Goal: Information Seeking & Learning: Learn about a topic

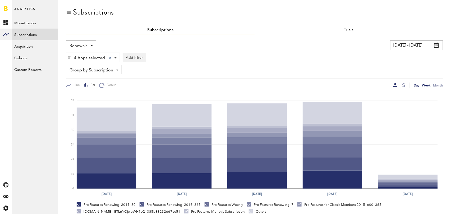
click at [418, 85] on div "Day" at bounding box center [417, 85] width 6 height 6
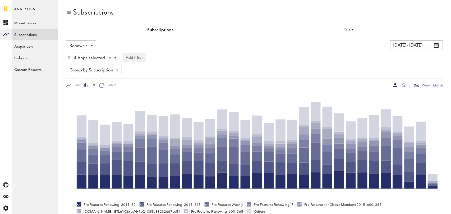
click at [85, 44] on span "Renewals" at bounding box center [79, 46] width 18 height 9
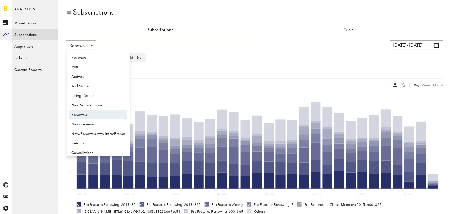
scroll to position [4, 0]
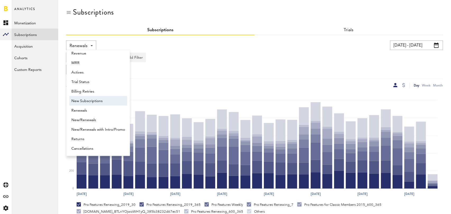
click at [94, 98] on span "New Subscriptions" at bounding box center [98, 100] width 54 height 9
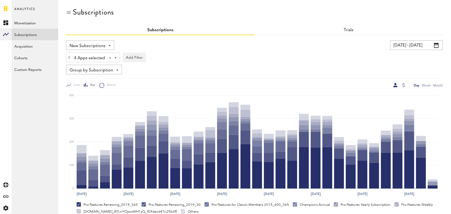
click at [106, 67] on span "Group by Subscription" at bounding box center [92, 70] width 44 height 9
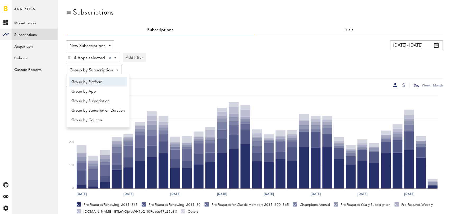
click at [99, 83] on span "Group by Platform" at bounding box center [97, 81] width 53 height 9
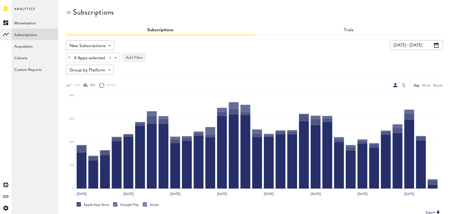
click at [417, 50] on div "4 Apps selected 4 Apps selected All Active Inactive CoachNow: Sports Coaching A…" at bounding box center [254, 56] width 377 height 12
click at [412, 44] on input "[DATE] - [DATE]" at bounding box center [416, 45] width 53 height 10
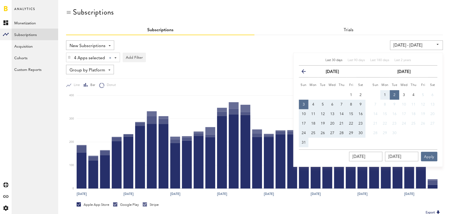
click at [330, 59] on span "Last 30 days" at bounding box center [333, 60] width 17 height 3
type input "08/04/25 - 09/03/25"
type input "08/04/2025"
type input "09/03/2025"
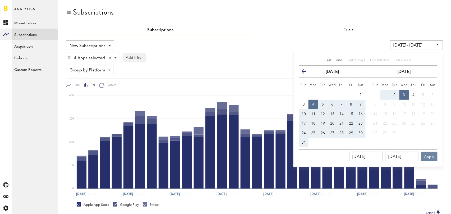
click at [431, 157] on button "Apply" at bounding box center [429, 157] width 16 height 10
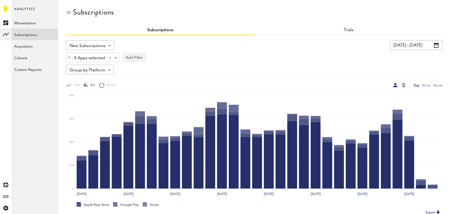
click at [403, 87] on div at bounding box center [403, 85] width 3 height 4
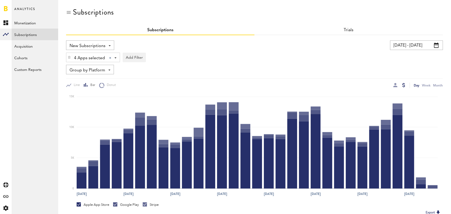
click at [404, 85] on div at bounding box center [403, 85] width 3 height 4
click at [394, 86] on div at bounding box center [395, 85] width 4 height 4
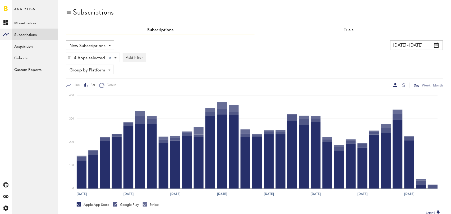
click at [95, 72] on span "Group by Platform" at bounding box center [88, 70] width 36 height 9
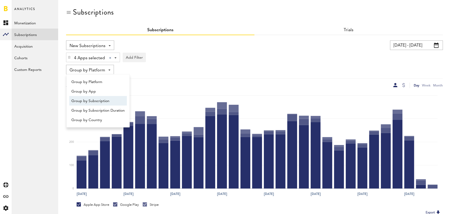
click at [100, 102] on span "Group by Subscription" at bounding box center [97, 100] width 53 height 9
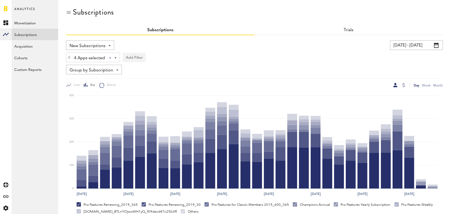
click at [132, 58] on button "Add Filter" at bounding box center [134, 58] width 23 height 10
click at [146, 99] on li "Subscription durations" at bounding box center [147, 100] width 43 height 10
click at [159, 58] on div "Subscription durations" at bounding box center [154, 58] width 47 height 9
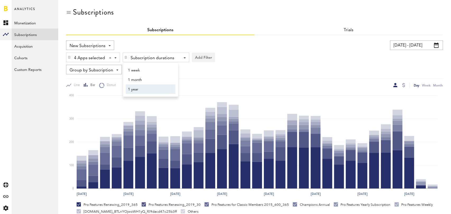
click at [150, 91] on span "1 year" at bounding box center [148, 89] width 40 height 9
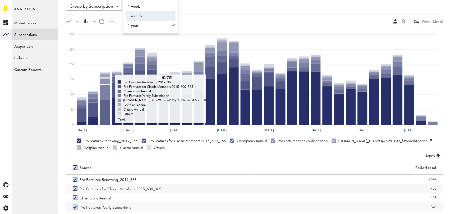
scroll to position [100, 0]
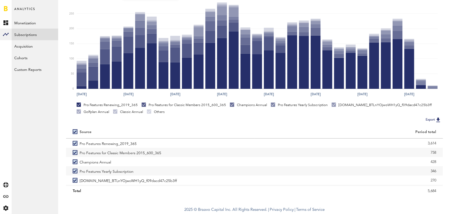
click at [76, 132] on label at bounding box center [76, 132] width 7 height 0
checkbox input "false"
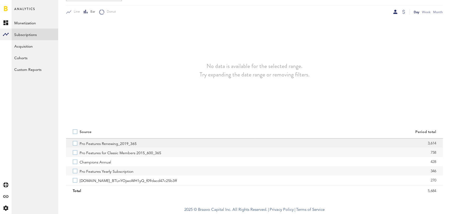
click at [76, 143] on label "Pro Features Renewing_2019_365" at bounding box center [160, 143] width 175 height 9
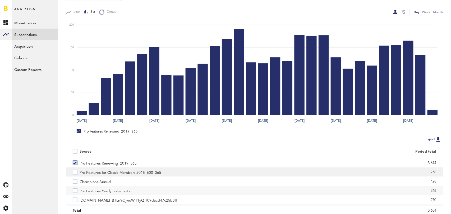
click at [74, 172] on label "Pro Features for Classic Members 2015_600_365" at bounding box center [160, 171] width 175 height 9
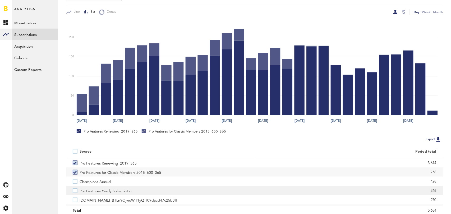
click at [74, 191] on label "Pro Features Yearly Subscription" at bounding box center [160, 190] width 175 height 9
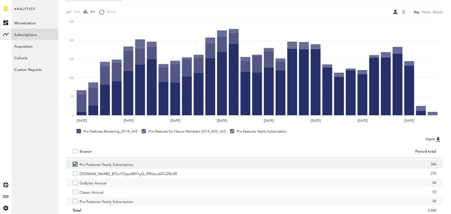
click at [75, 190] on label "Classic Annual" at bounding box center [160, 191] width 175 height 9
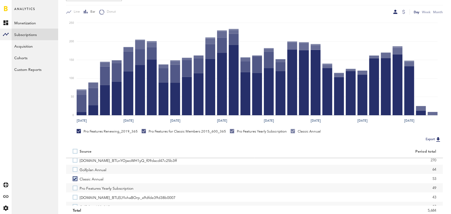
scroll to position [40, 0]
click at [75, 187] on label "Pro Features Yearly Subscription" at bounding box center [160, 187] width 175 height 9
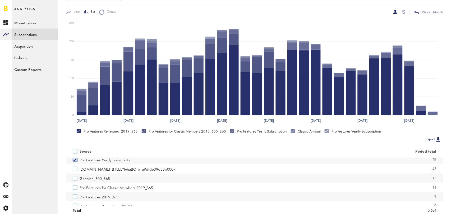
scroll to position [70, 0]
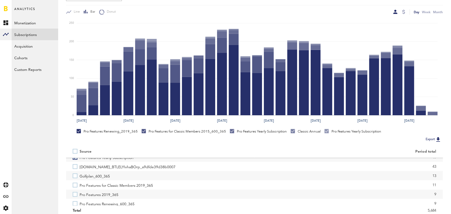
click at [75, 187] on label "Pro Features for Classic Members 2019_365" at bounding box center [160, 184] width 175 height 9
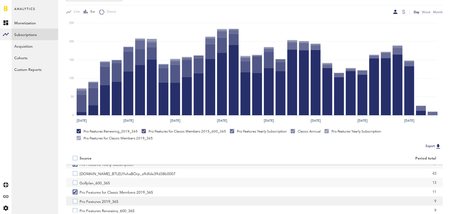
click at [76, 200] on label "Pro Features 2019_365" at bounding box center [160, 200] width 175 height 9
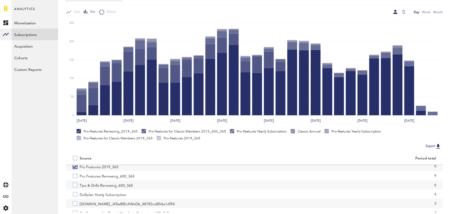
scroll to position [108, 0]
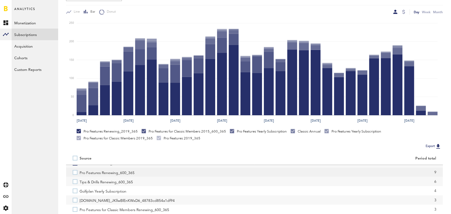
click at [74, 173] on label "Pro Features Renewing_600_365" at bounding box center [160, 172] width 175 height 9
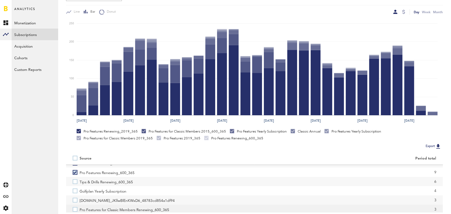
click at [74, 208] on label "Pro Features for Classic Members Renewing_600_365" at bounding box center [160, 209] width 175 height 9
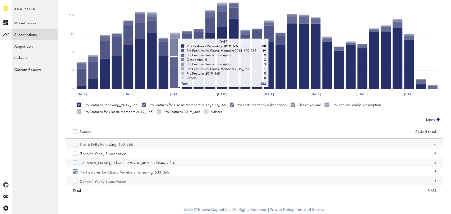
scroll to position [0, 0]
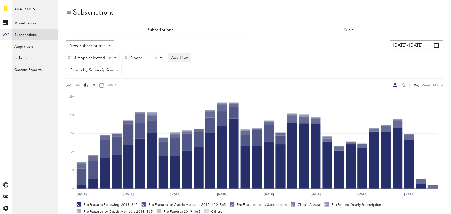
click at [156, 58] on div at bounding box center [156, 58] width 2 height 2
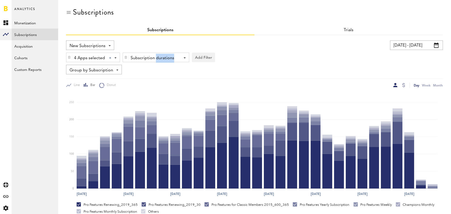
click at [156, 58] on div "Subscription durations" at bounding box center [154, 58] width 47 height 9
click at [156, 79] on span "1 month" at bounding box center [148, 79] width 40 height 9
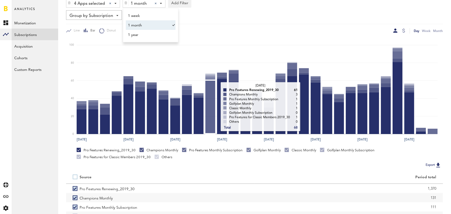
scroll to position [100, 0]
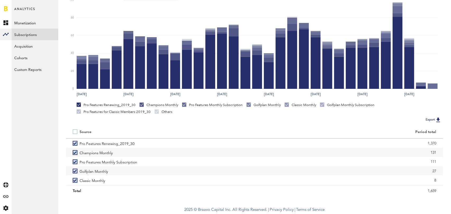
click at [76, 132] on label at bounding box center [76, 132] width 7 height 0
checkbox input "false"
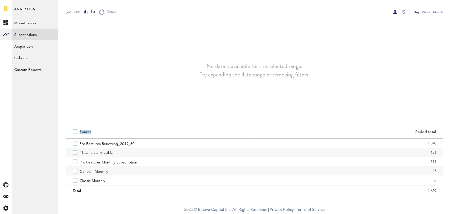
scroll to position [73, 0]
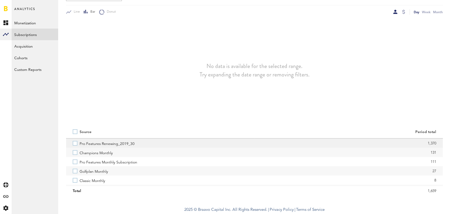
click at [77, 146] on label "Pro Features Renewing_2019_30" at bounding box center [160, 143] width 175 height 9
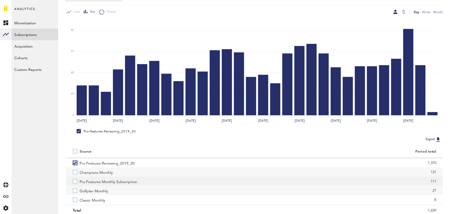
click at [76, 181] on label "Pro Features Monthly Subscription" at bounding box center [160, 181] width 175 height 9
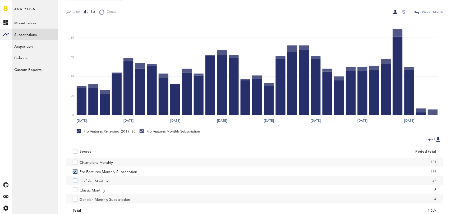
scroll to position [15, 0]
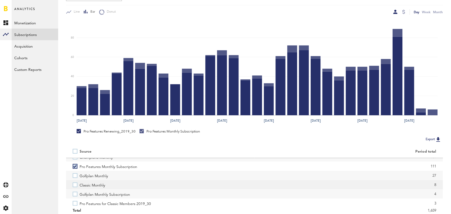
click at [75, 188] on label "Classic Monthly" at bounding box center [160, 184] width 175 height 9
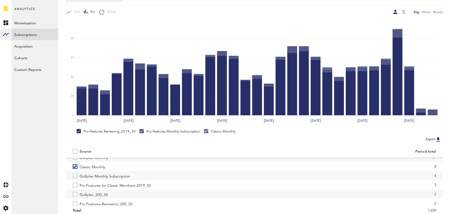
click at [75, 188] on label "Pro Features for Classic Members 2019_30" at bounding box center [160, 184] width 175 height 9
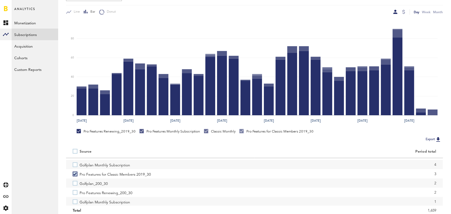
scroll to position [45, 0]
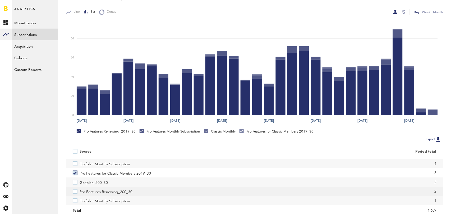
click at [75, 192] on label "Pro Features Renewing_200_30" at bounding box center [160, 191] width 175 height 9
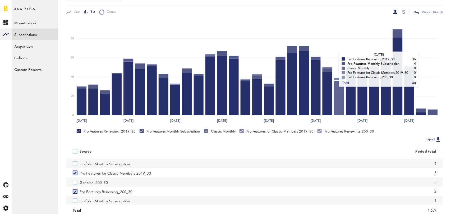
scroll to position [0, 0]
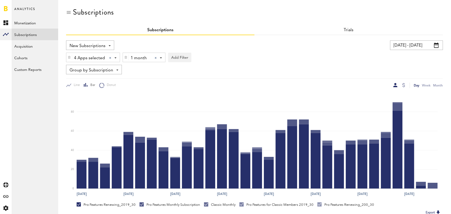
click at [156, 57] on div at bounding box center [156, 58] width 2 height 2
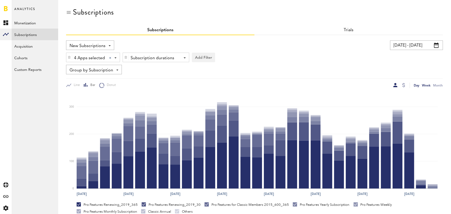
click at [428, 85] on div "Week" at bounding box center [426, 85] width 8 height 6
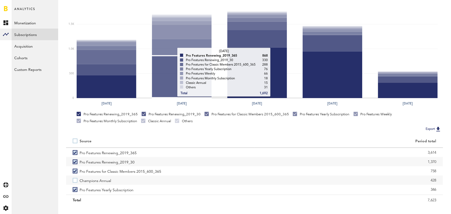
scroll to position [100, 0]
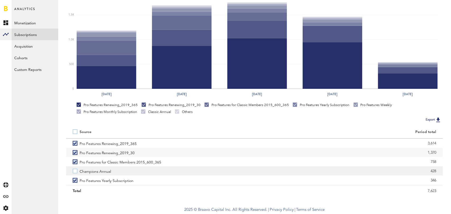
click at [75, 170] on label "Champions Annual" at bounding box center [160, 170] width 175 height 9
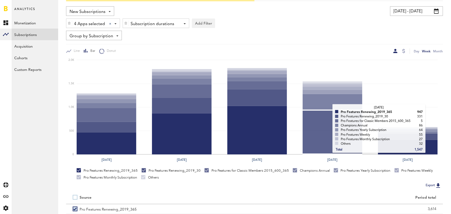
scroll to position [0, 0]
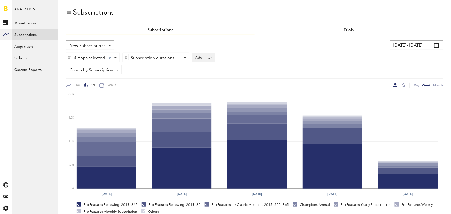
click at [351, 31] on link "Trials" at bounding box center [349, 30] width 10 height 4
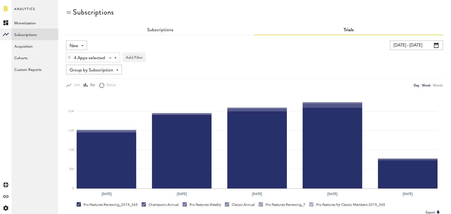
click at [418, 85] on div "Day" at bounding box center [417, 85] width 6 height 6
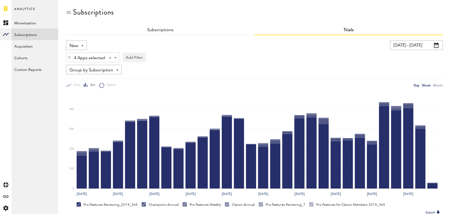
click at [426, 85] on div "Week" at bounding box center [426, 85] width 8 height 6
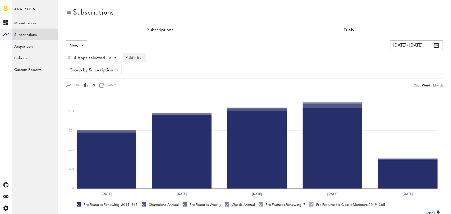
click at [77, 47] on span "New" at bounding box center [74, 46] width 9 height 9
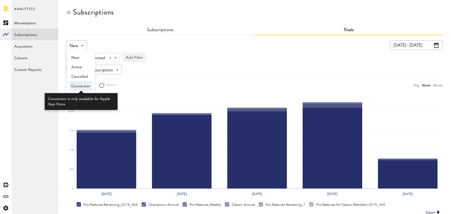
click at [80, 84] on span "Conversion" at bounding box center [80, 86] width 19 height 9
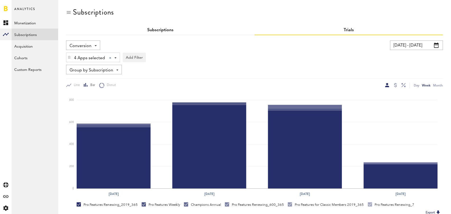
click at [166, 28] on link "Subscriptions" at bounding box center [160, 30] width 26 height 4
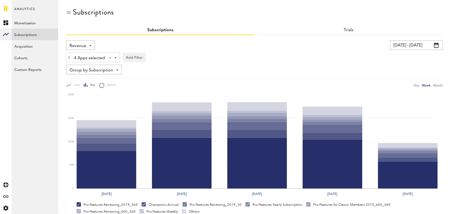
click at [158, 29] on link "Subscriptions" at bounding box center [160, 30] width 26 height 4
click at [79, 47] on span "Revenue" at bounding box center [78, 46] width 17 height 9
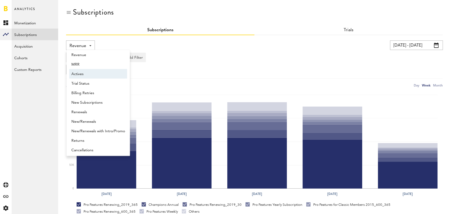
click at [82, 72] on span "Actives" at bounding box center [98, 74] width 54 height 9
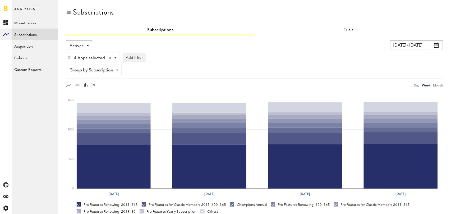
click at [112, 70] on span "Group by Subscription" at bounding box center [92, 70] width 44 height 9
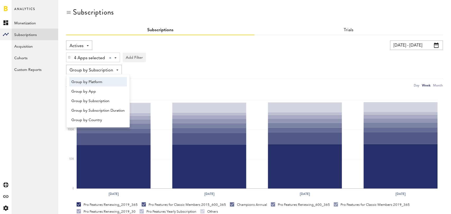
click at [105, 81] on span "Group by Platform" at bounding box center [97, 81] width 53 height 9
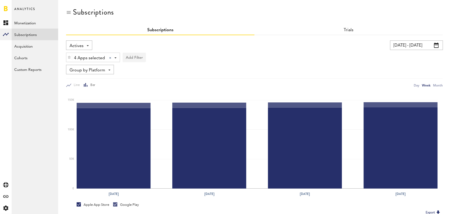
click at [136, 56] on button "Add Filter" at bounding box center [134, 58] width 23 height 10
click at [152, 98] on li "Subscription durations" at bounding box center [147, 100] width 43 height 10
click at [164, 55] on div "Subscription durations" at bounding box center [154, 58] width 47 height 9
click at [159, 79] on span "1 month" at bounding box center [148, 79] width 40 height 9
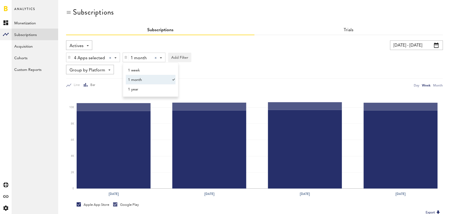
click at [236, 61] on div "4 Apps selected 4 Apps selected All Active Inactive CoachNow: Sports Coaching A…" at bounding box center [254, 56] width 377 height 12
click at [438, 84] on div "Month" at bounding box center [438, 85] width 10 height 6
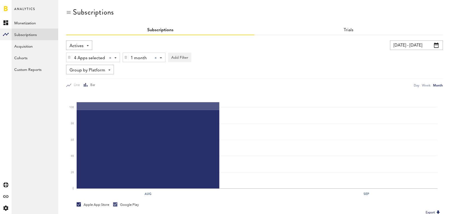
click at [417, 45] on input "08/04/25 - 09/03/25" at bounding box center [416, 45] width 53 height 10
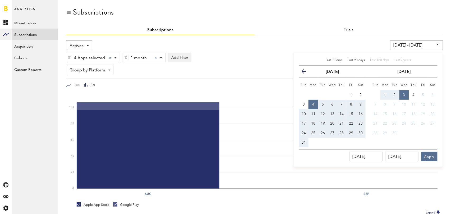
click at [357, 61] on span "Last 90 days" at bounding box center [356, 60] width 17 height 3
type input "06/05/25 - 09/03/25"
type input "06/05/2025"
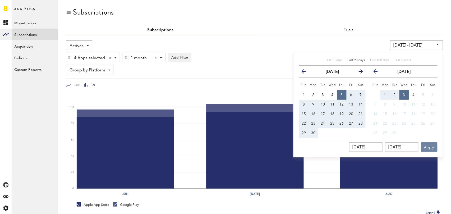
click at [432, 147] on button "Apply" at bounding box center [429, 147] width 16 height 10
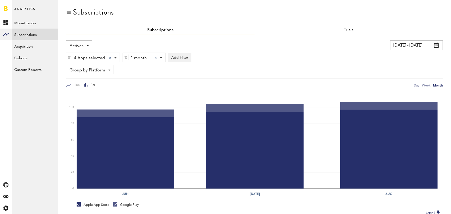
click at [85, 46] on div "Actives Revenue MRR Actives Trial Status Billing Retries New Subscriptions Rene…" at bounding box center [79, 45] width 26 height 10
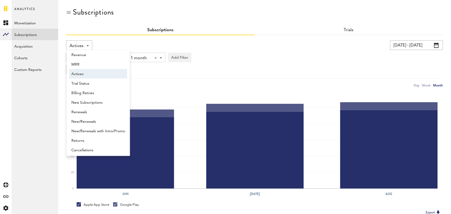
scroll to position [4, 0]
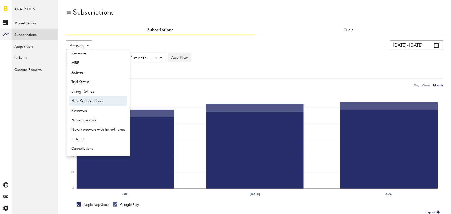
click at [95, 102] on span "New Subscriptions" at bounding box center [98, 100] width 54 height 9
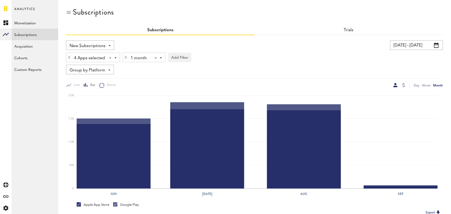
click at [157, 58] on div "1 month 1 month 1 week 1 month 1 year" at bounding box center [144, 58] width 42 height 10
click at [171, 78] on div at bounding box center [173, 80] width 5 height 10
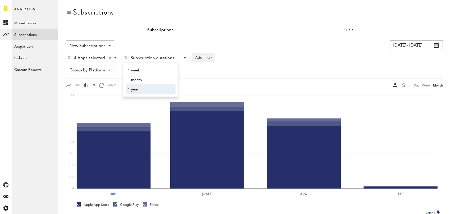
click at [158, 91] on span "1 year" at bounding box center [148, 89] width 40 height 9
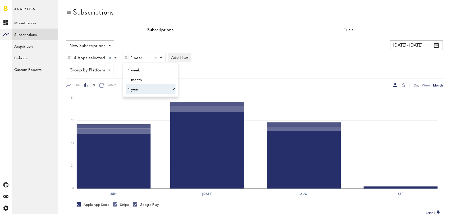
click at [248, 70] on div "Group by Platform Group by Platform Group by App Group by Subscription Group by…" at bounding box center [254, 70] width 377 height 10
click at [106, 57] on div "4 Apps selected" at bounding box center [91, 58] width 34 height 9
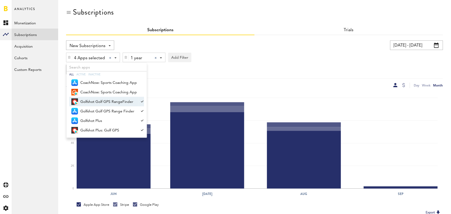
click at [114, 100] on span "Golfshot Golf GPS RangeFinder" at bounding box center [108, 101] width 57 height 9
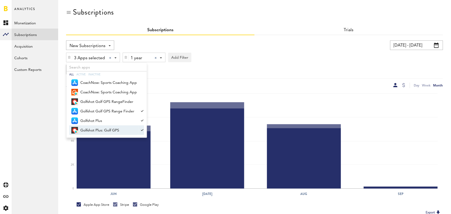
click at [115, 129] on span "Golfshot Plus: Golf GPS" at bounding box center [108, 130] width 57 height 9
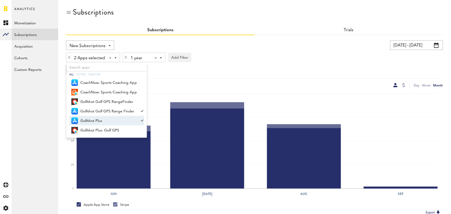
click at [256, 58] on div "2 Apps selected 2 Apps selected All Active Inactive CoachNow: Sports Coaching A…" at bounding box center [254, 56] width 377 height 12
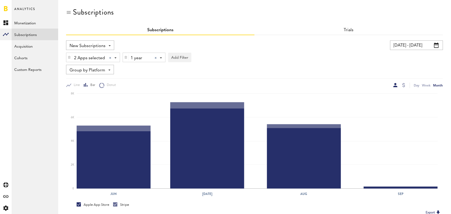
click at [104, 68] on span "Group by Platform" at bounding box center [88, 70] width 36 height 9
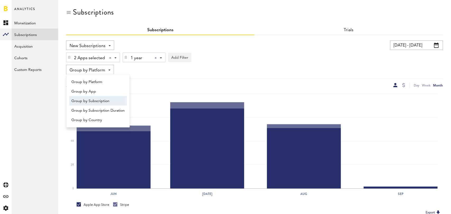
click at [101, 99] on span "Group by Subscription" at bounding box center [97, 100] width 53 height 9
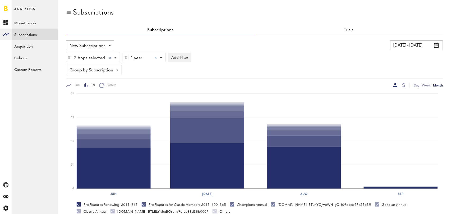
click at [249, 62] on div "2 Apps selected 2 Apps selected All Active Inactive CoachNow: Sports Coaching A…" at bounding box center [254, 56] width 377 height 12
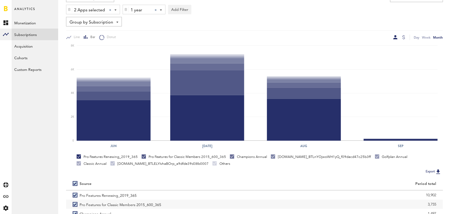
scroll to position [100, 0]
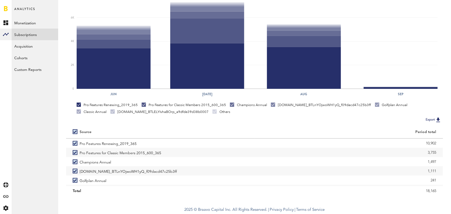
click at [73, 132] on label at bounding box center [76, 132] width 7 height 0
checkbox input "false"
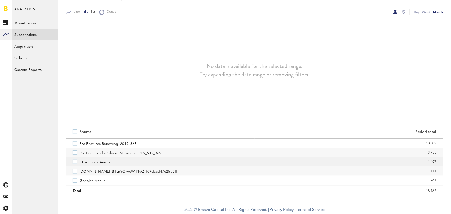
click at [75, 162] on label "Champions Annual" at bounding box center [160, 161] width 175 height 9
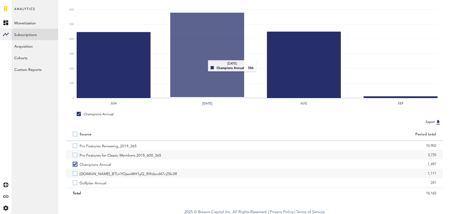
scroll to position [93, 0]
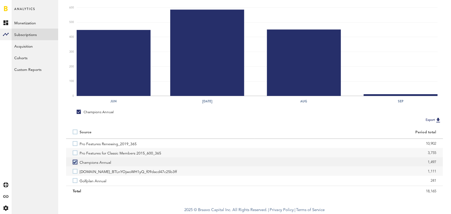
click at [75, 161] on label "Champions Annual" at bounding box center [160, 161] width 175 height 9
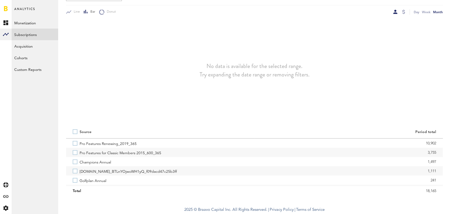
scroll to position [73, 0]
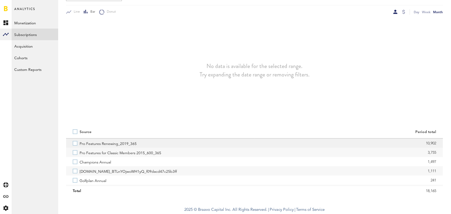
click at [74, 144] on label "Pro Features Renewing_2019_365" at bounding box center [160, 143] width 175 height 9
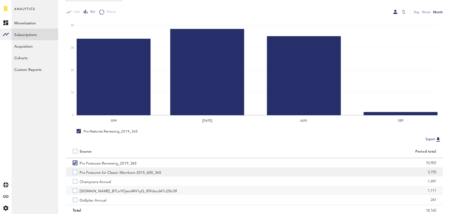
click at [75, 170] on label "Pro Features for Classic Members 2015_600_365" at bounding box center [160, 171] width 175 height 9
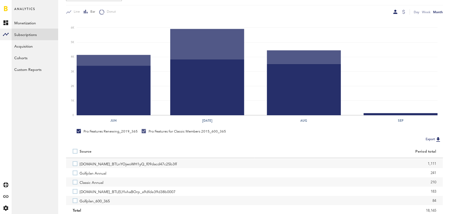
scroll to position [28, 0]
click at [75, 182] on label "Classic Annual" at bounding box center [160, 180] width 175 height 9
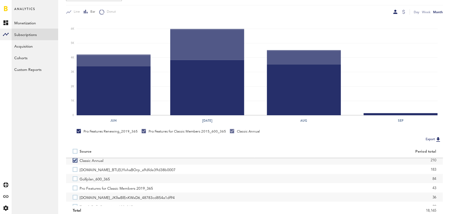
scroll to position [51, 0]
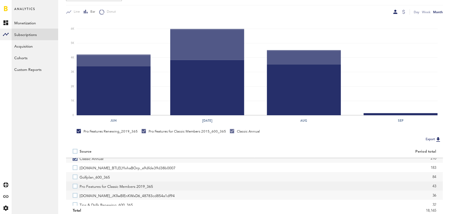
click at [75, 186] on label "Pro Features for Classic Members 2019_365" at bounding box center [160, 185] width 175 height 9
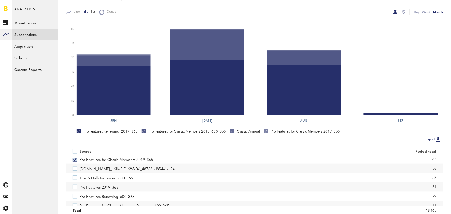
scroll to position [78, 0]
click at [75, 186] on label "Pro Features 2019_365" at bounding box center [160, 186] width 175 height 9
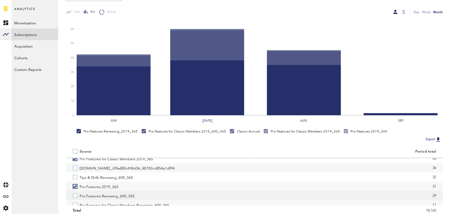
click at [76, 192] on label "Pro Features Renewing_600_365" at bounding box center [160, 195] width 175 height 9
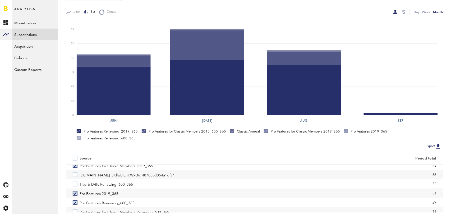
scroll to position [82, 0]
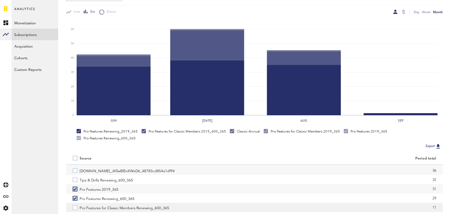
click at [76, 209] on label "Pro Features for Classic Members Renewing_600_365" at bounding box center [160, 207] width 175 height 9
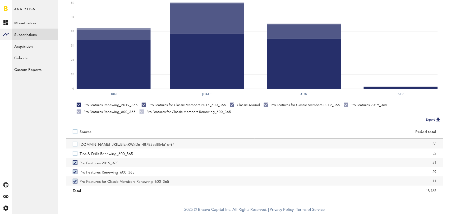
scroll to position [0, 0]
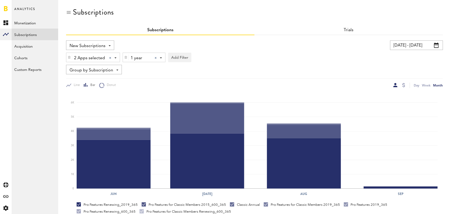
click at [108, 71] on span "Group by Subscription" at bounding box center [92, 70] width 44 height 9
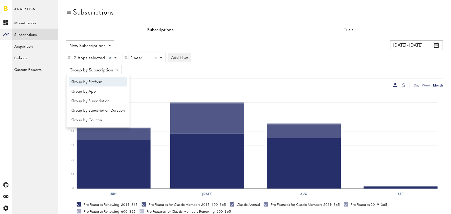
click at [105, 84] on span "Group by Platform" at bounding box center [97, 81] width 53 height 9
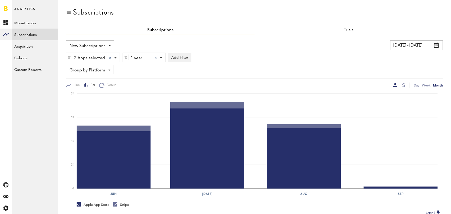
click at [102, 43] on span "New Subscriptions" at bounding box center [88, 46] width 36 height 9
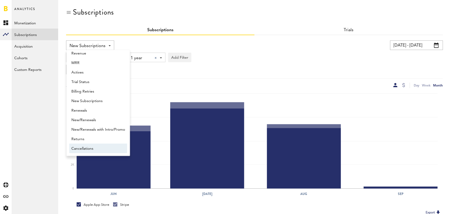
click at [88, 146] on span "Cancellations" at bounding box center [98, 148] width 54 height 9
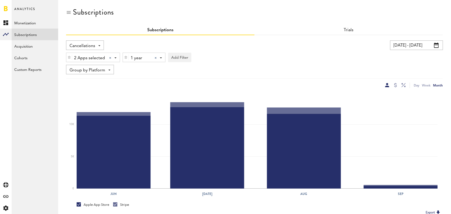
click at [93, 44] on span "Cancellations" at bounding box center [83, 46] width 26 height 9
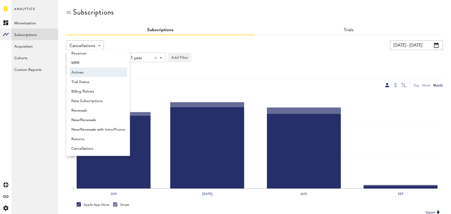
click at [89, 75] on span "Actives" at bounding box center [98, 72] width 54 height 9
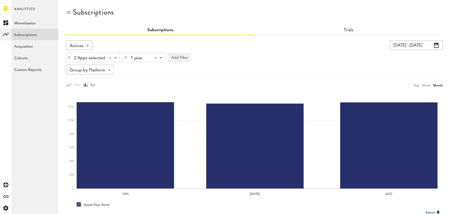
click at [155, 57] on div at bounding box center [156, 58] width 2 height 2
click at [117, 57] on div "2 Apps selected 2 Apps selected All Active Inactive CoachNow: Sports Coaching A…" at bounding box center [92, 58] width 53 height 10
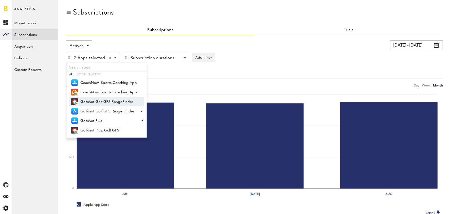
click at [117, 101] on span "Golfshot Golf GPS RangeFinder" at bounding box center [108, 101] width 57 height 9
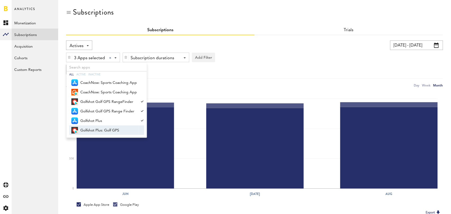
click at [117, 130] on span "Golfshot Plus: Golf GPS" at bounding box center [108, 130] width 57 height 9
click at [252, 69] on div "Group by Platform Group by Platform Group by App Group by Subscription Group by…" at bounding box center [254, 70] width 377 height 10
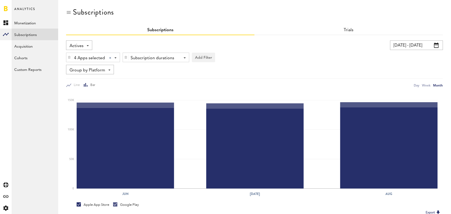
click at [82, 48] on span "Actives" at bounding box center [77, 46] width 14 height 9
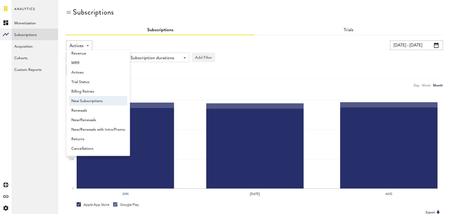
click at [98, 99] on span "New Subscriptions" at bounding box center [98, 100] width 54 height 9
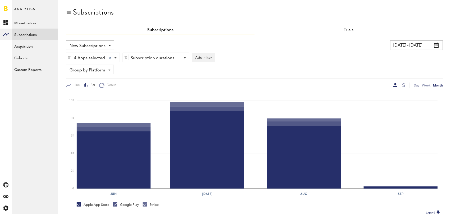
click at [98, 43] on span "New Subscriptions" at bounding box center [88, 46] width 36 height 9
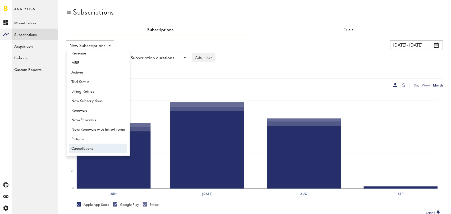
click at [96, 145] on span "Cancellations" at bounding box center [98, 148] width 54 height 9
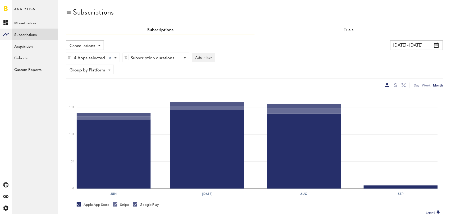
click at [94, 43] on span "Cancellations" at bounding box center [83, 46] width 26 height 9
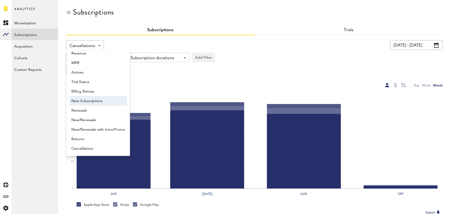
click at [100, 101] on span "New Subscriptions" at bounding box center [98, 100] width 54 height 9
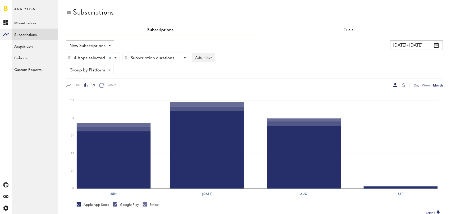
click at [98, 47] on span "New Subscriptions" at bounding box center [88, 46] width 36 height 9
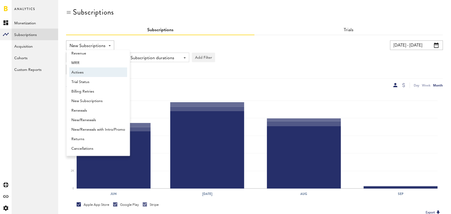
click at [100, 71] on span "Actives" at bounding box center [98, 72] width 54 height 9
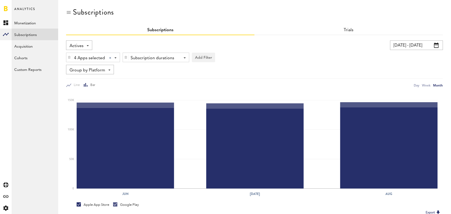
click at [111, 58] on div at bounding box center [110, 58] width 2 height 2
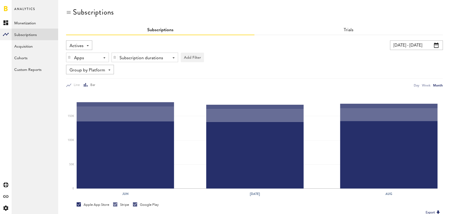
click at [81, 45] on span "Actives" at bounding box center [77, 46] width 14 height 9
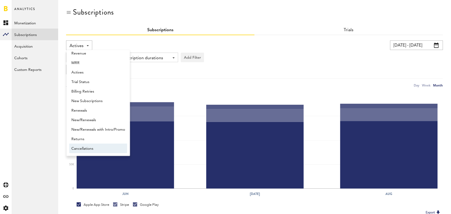
click at [93, 150] on span "Cancellations" at bounding box center [98, 148] width 54 height 9
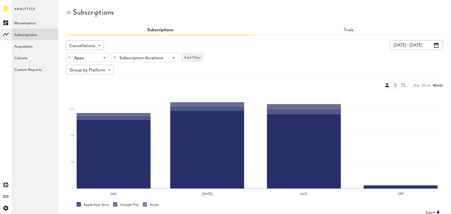
click at [86, 57] on div "Apps" at bounding box center [85, 58] width 23 height 9
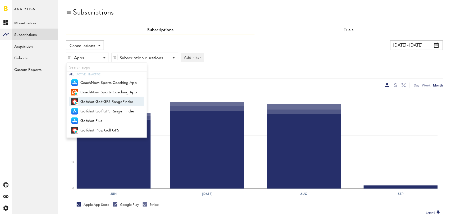
click at [105, 105] on span "Golfshot Golf GPS RangeFinder" at bounding box center [108, 101] width 57 height 9
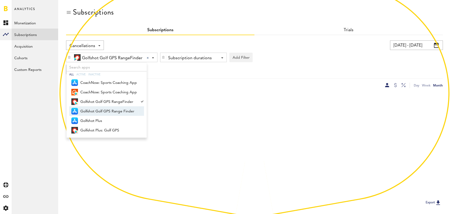
click at [104, 109] on span "Golfshot Golf GPS Range Finder" at bounding box center [108, 111] width 57 height 9
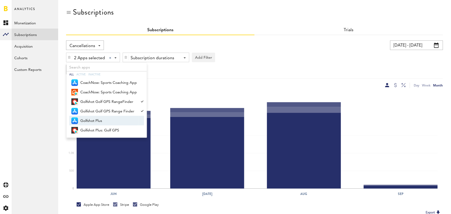
click at [102, 123] on span "Golfshot Plus" at bounding box center [108, 120] width 57 height 9
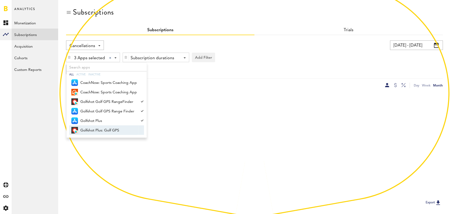
click at [102, 128] on span "Golfshot Plus: Golf GPS" at bounding box center [108, 130] width 57 height 9
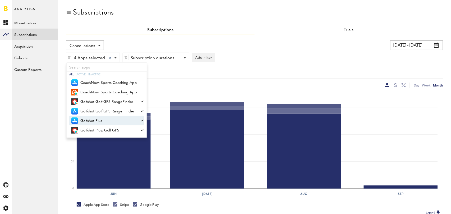
click at [269, 75] on div "Cancellations Revenue MRR Actives Trial Status Billing Retries New Subscription…" at bounding box center [254, 64] width 377 height 48
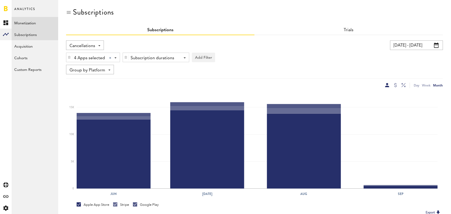
click at [26, 21] on link "Monetization" at bounding box center [35, 23] width 47 height 12
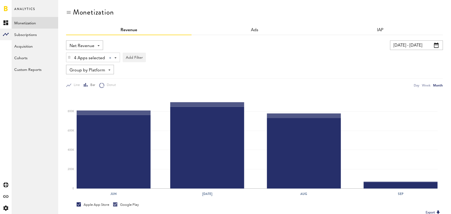
click at [92, 46] on span "Net Revenue" at bounding box center [82, 46] width 25 height 9
click at [91, 66] on span "Gross Revenue" at bounding box center [84, 67] width 26 height 9
click at [110, 58] on div at bounding box center [110, 58] width 2 height 2
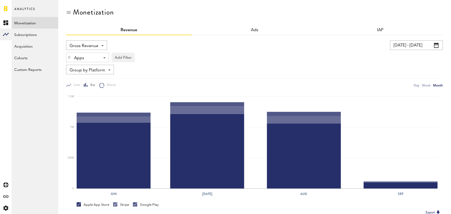
click at [94, 45] on span "Gross Revenue" at bounding box center [84, 46] width 29 height 9
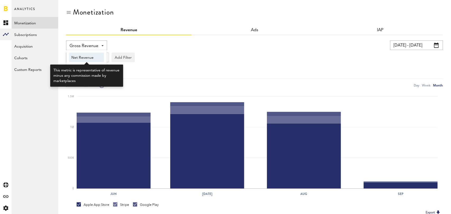
click at [92, 57] on span "Net Revenue" at bounding box center [86, 57] width 30 height 9
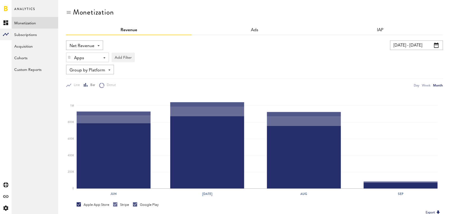
click at [90, 46] on span "Net Revenue" at bounding box center [82, 46] width 25 height 9
click at [156, 48] on div "Net Revenue Net Revenue Gross Revenue Profit" at bounding box center [156, 45] width 181 height 10
click at [89, 59] on div "Apps" at bounding box center [85, 58] width 23 height 9
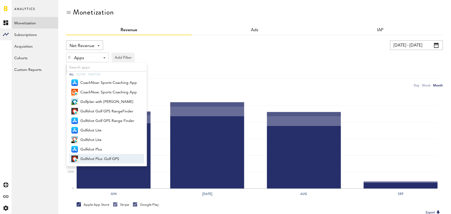
click at [103, 157] on span "Golfshot Plus: Golf GPS" at bounding box center [108, 158] width 57 height 9
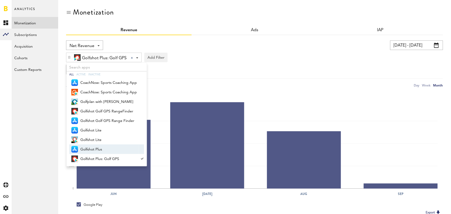
click at [103, 151] on span "Golfshot Plus" at bounding box center [108, 149] width 57 height 9
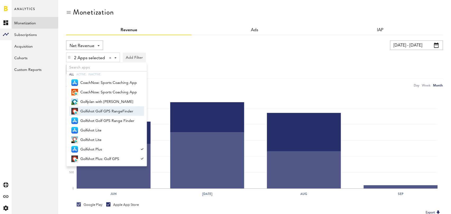
click at [116, 111] on span "Golfshot Golf GPS RangeFinder" at bounding box center [108, 111] width 57 height 9
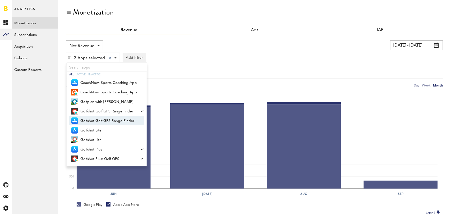
click at [116, 119] on span "Golfshot Golf GPS Range Finder" at bounding box center [108, 120] width 57 height 9
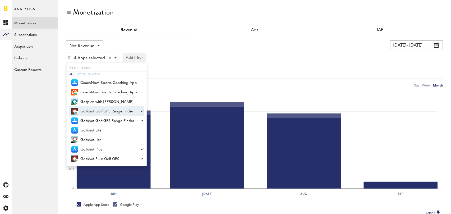
click at [238, 52] on div "4 Apps selected 4 Apps selected All Active Inactive CoachNow: Sports Coaching A…" at bounding box center [254, 56] width 377 height 12
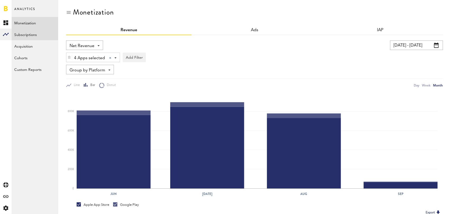
click at [30, 35] on link "Subscriptions" at bounding box center [35, 35] width 47 height 12
click at [87, 45] on div "Revenue Revenue MRR Actives Trial Status Billing Retries New Subscriptions Rene…" at bounding box center [80, 45] width 29 height 10
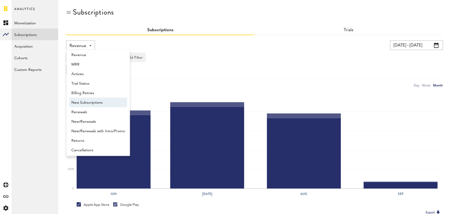
click at [103, 99] on span "New Subscriptions" at bounding box center [98, 102] width 54 height 9
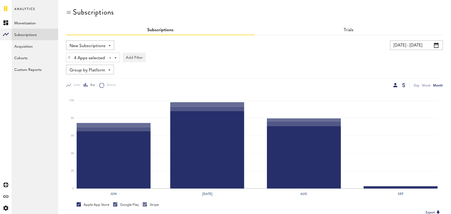
click at [403, 86] on div at bounding box center [403, 85] width 3 height 4
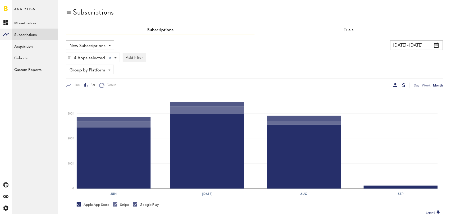
click at [397, 85] on div at bounding box center [395, 85] width 4 height 4
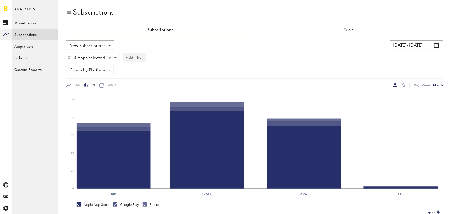
click at [133, 58] on button "Add Filter" at bounding box center [134, 58] width 23 height 10
click at [149, 104] on li "Subscription durations" at bounding box center [147, 100] width 43 height 10
click at [176, 57] on div "Subscription durations - 1 week 1 month 1 year" at bounding box center [156, 58] width 66 height 10
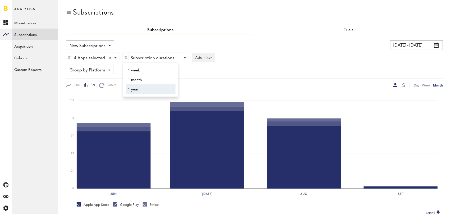
click at [162, 90] on span "1 year" at bounding box center [148, 89] width 40 height 9
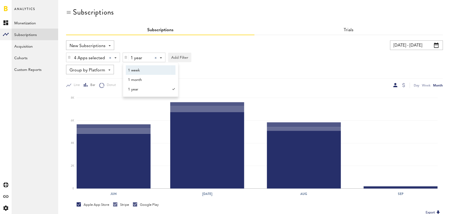
click at [155, 57] on div at bounding box center [156, 58] width 2 height 2
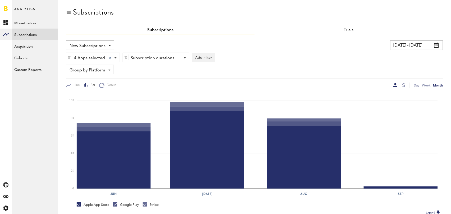
click at [96, 43] on span "New Subscriptions" at bounding box center [88, 46] width 36 height 9
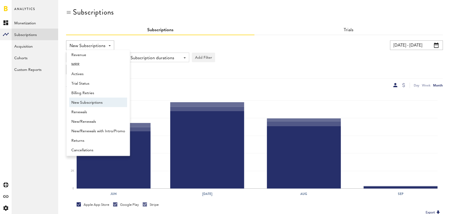
scroll to position [4, 0]
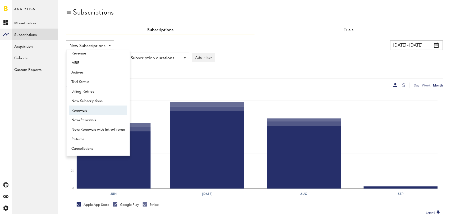
click at [91, 108] on span "Renewals" at bounding box center [98, 110] width 54 height 9
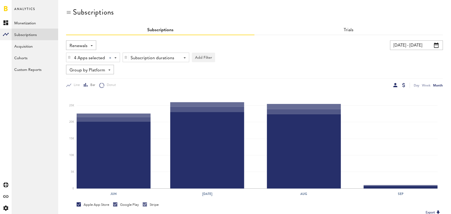
click at [404, 86] on div at bounding box center [403, 85] width 3 height 4
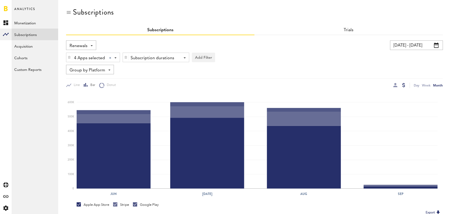
click at [160, 58] on div "Subscription durations" at bounding box center [154, 58] width 47 height 9
click at [159, 89] on span "1 year" at bounding box center [148, 89] width 40 height 9
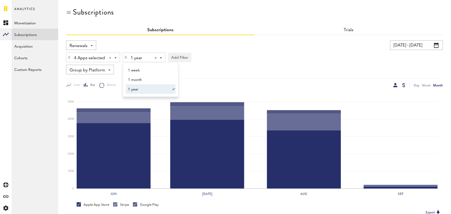
click at [395, 85] on div at bounding box center [395, 85] width 4 height 4
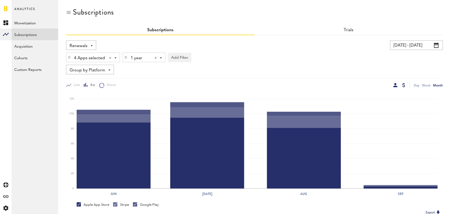
click at [403, 85] on div at bounding box center [403, 85] width 3 height 4
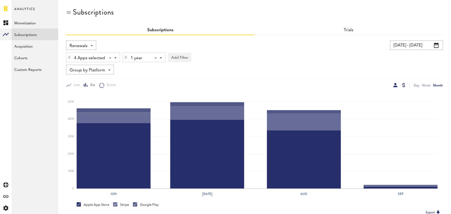
click at [396, 85] on div at bounding box center [395, 85] width 4 height 4
